Goal: Feedback & Contribution: Submit feedback/report problem

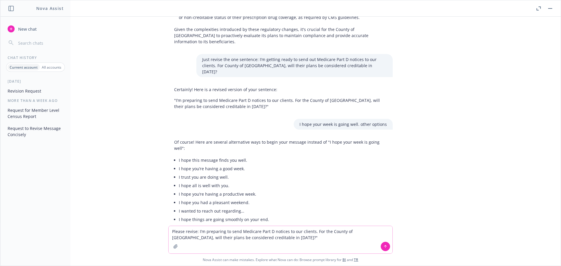
scroll to position [217, 0]
click at [208, 243] on textarea "Please revise: I’m preparing to send Medicare Part D notices to our clients. Fo…" at bounding box center [281, 239] width 224 height 27
drag, startPoint x: 170, startPoint y: 233, endPoint x: 260, endPoint y: 239, distance: 90.6
click at [260, 239] on textarea "Please revise: I’m preparing to send Medicare Part D notices to our clients. Fo…" at bounding box center [281, 239] width 224 height 27
